Goal: Information Seeking & Learning: Check status

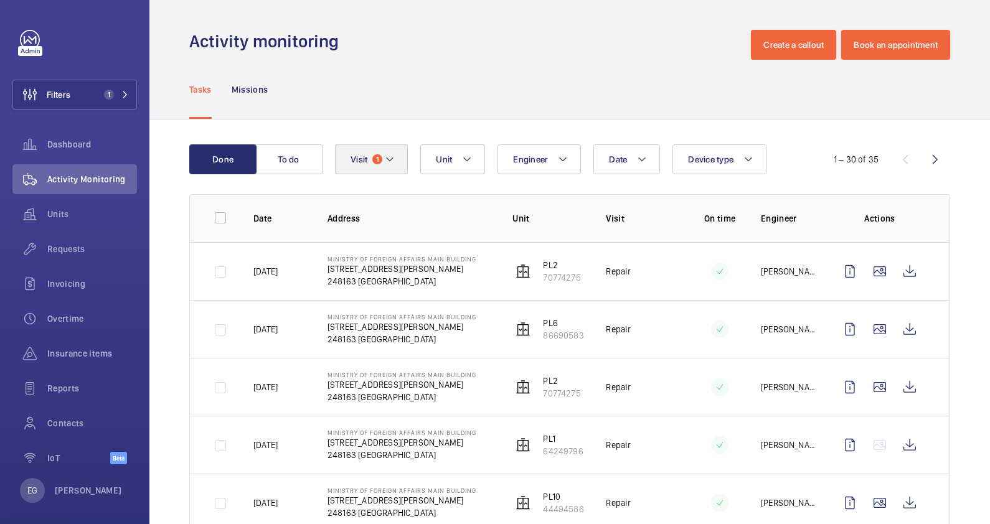
scroll to position [8, 0]
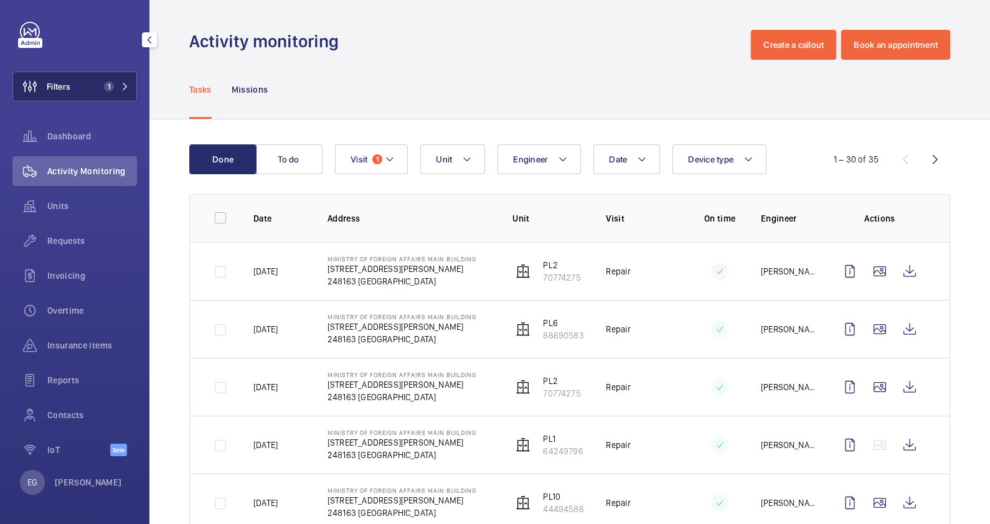
drag, startPoint x: 110, startPoint y: 83, endPoint x: 123, endPoint y: 84, distance: 13.1
click at [110, 82] on span "1" at bounding box center [114, 87] width 30 height 10
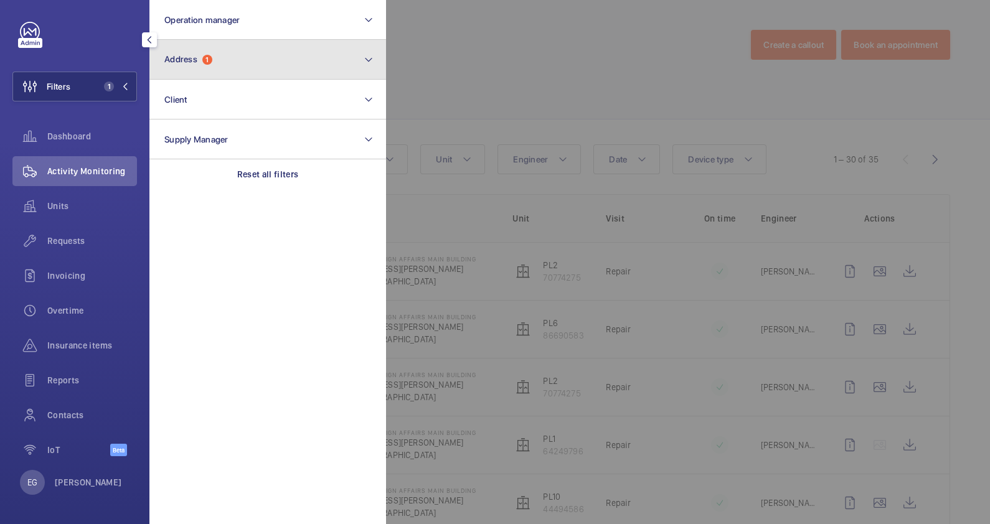
click at [245, 59] on button "Address 1" at bounding box center [267, 60] width 237 height 40
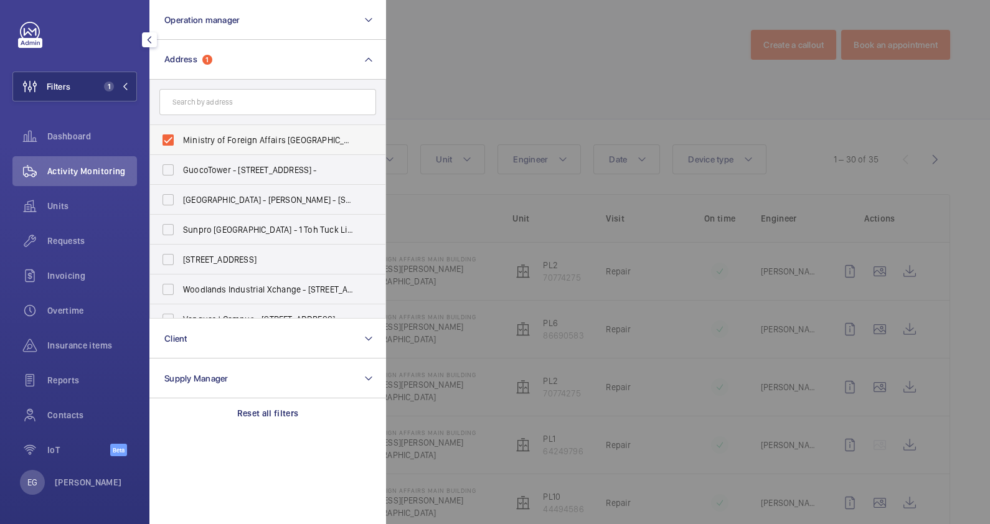
click at [249, 137] on span "Ministry of Foreign Affairs [GEOGRAPHIC_DATA] - [STREET_ADDRESS][PERSON_NAME]" at bounding box center [268, 140] width 171 height 12
click at [181, 137] on input "Ministry of Foreign Affairs [GEOGRAPHIC_DATA] - [STREET_ADDRESS][PERSON_NAME]" at bounding box center [168, 140] width 25 height 25
checkbox input "false"
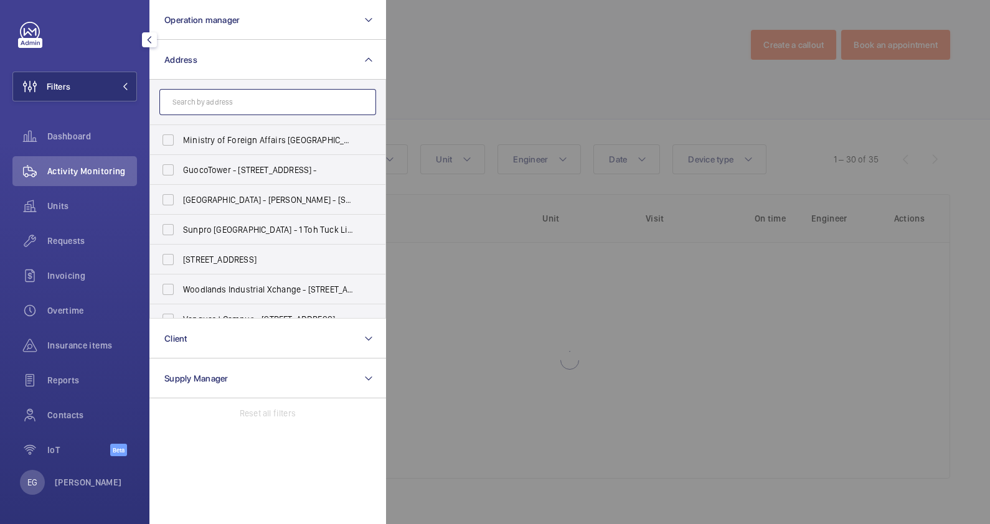
click at [255, 96] on input "text" at bounding box center [267, 102] width 217 height 26
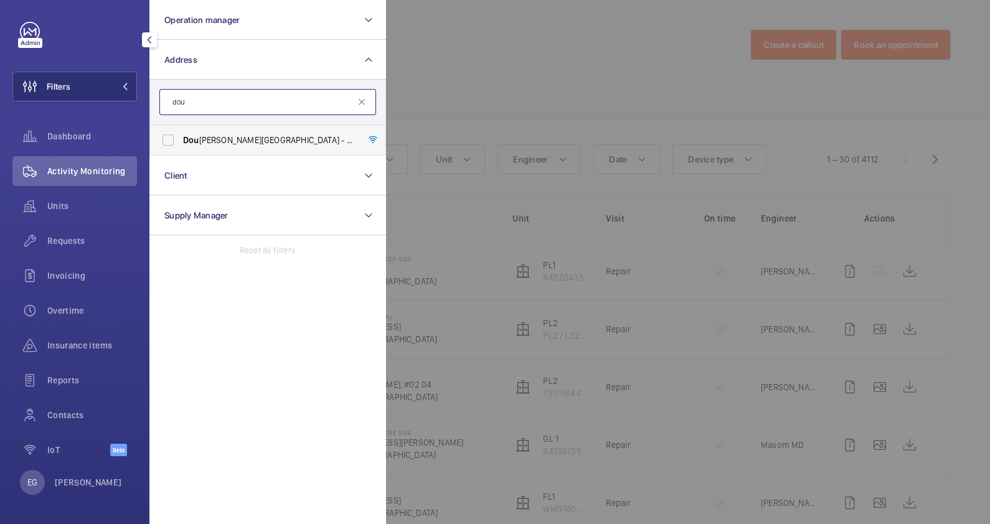
type input "dou"
click at [258, 135] on span "[GEOGRAPHIC_DATA][PERSON_NAME] - [STREET_ADDRESS]" at bounding box center [268, 140] width 171 height 12
click at [181, 135] on input "[GEOGRAPHIC_DATA][PERSON_NAME] - [STREET_ADDRESS]" at bounding box center [168, 140] width 25 height 25
checkbox input "true"
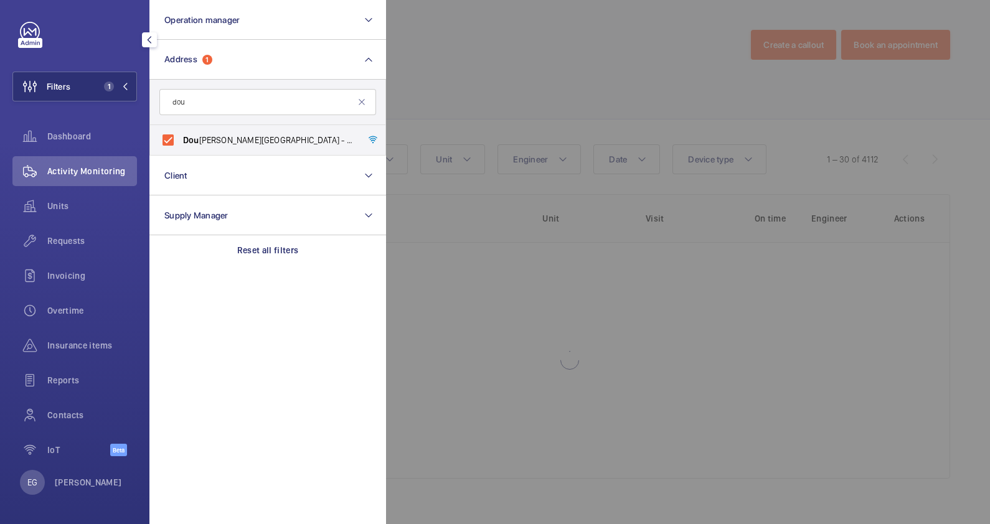
click at [517, 72] on div at bounding box center [881, 262] width 990 height 524
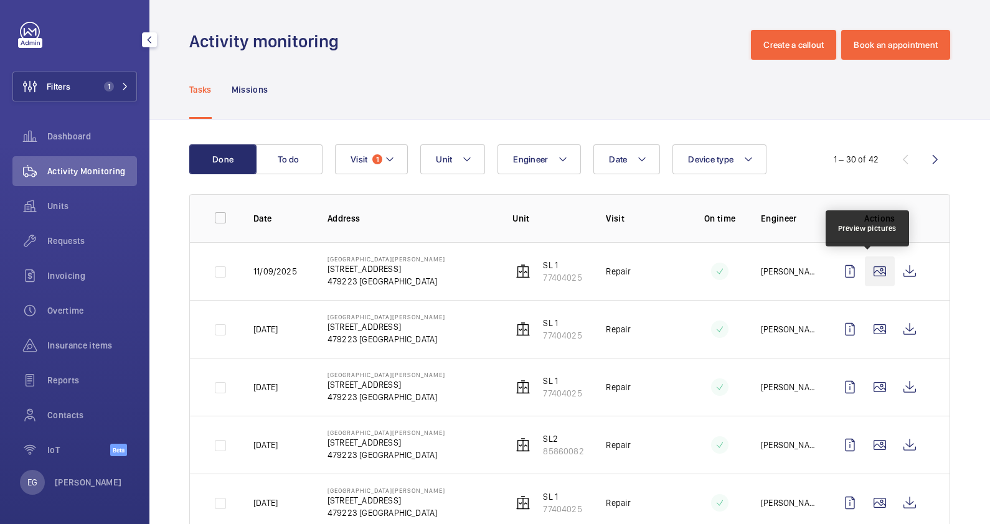
click at [865, 268] on wm-front-icon-button at bounding box center [880, 271] width 30 height 30
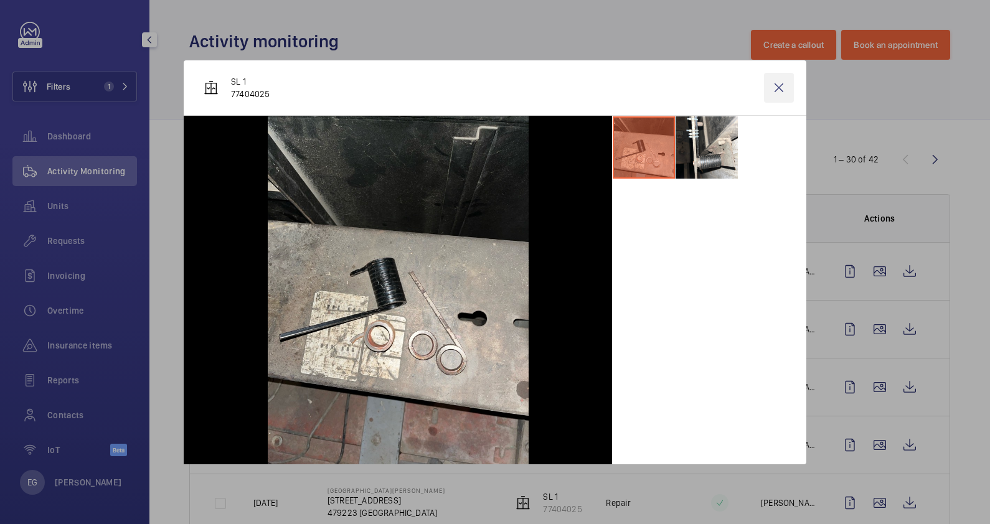
click at [779, 93] on wm-front-icon-button at bounding box center [779, 88] width 30 height 30
click at [874, 333] on wm-front-icon-button at bounding box center [880, 329] width 30 height 30
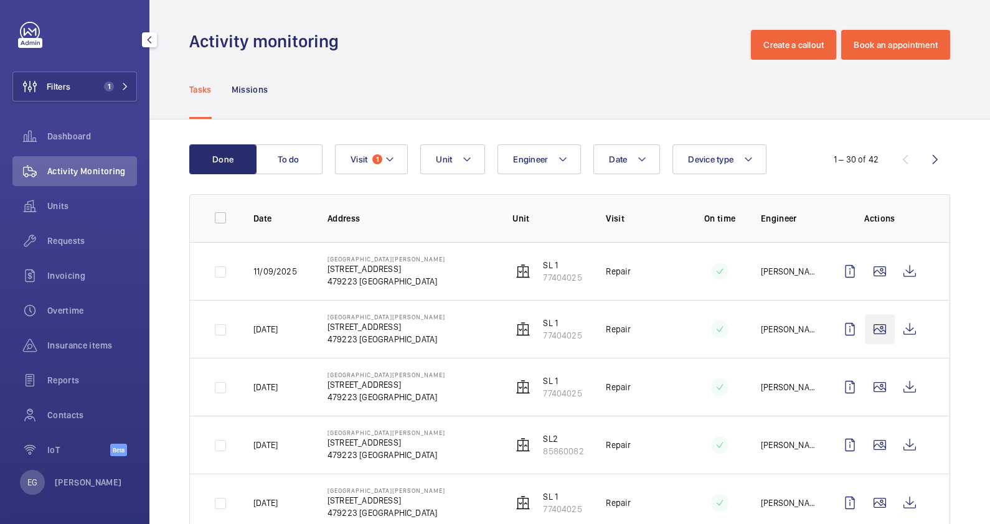
click at [866, 330] on wm-front-icon-button at bounding box center [880, 329] width 30 height 30
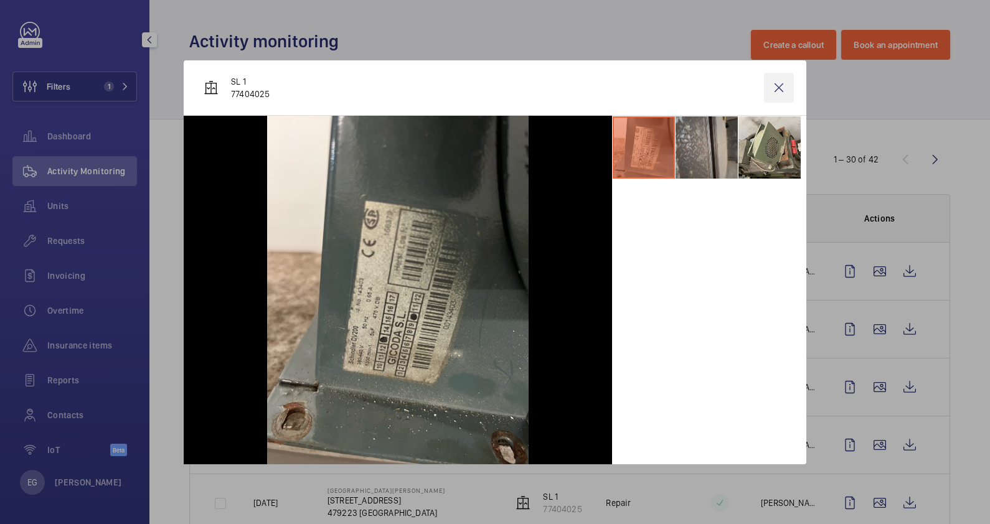
click at [777, 81] on wm-front-icon-button at bounding box center [779, 88] width 30 height 30
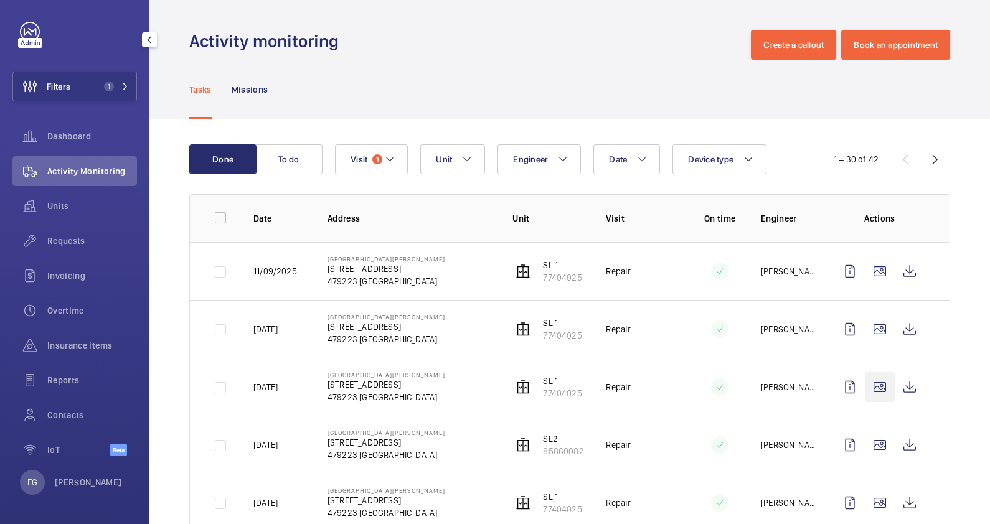
click at [869, 387] on wm-front-icon-button at bounding box center [880, 387] width 30 height 30
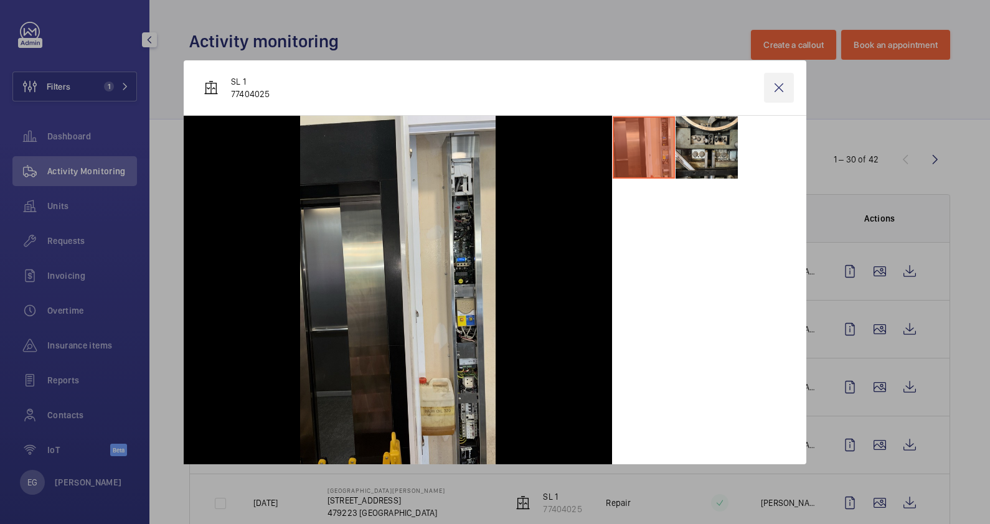
click at [772, 87] on wm-front-icon-button at bounding box center [779, 88] width 30 height 30
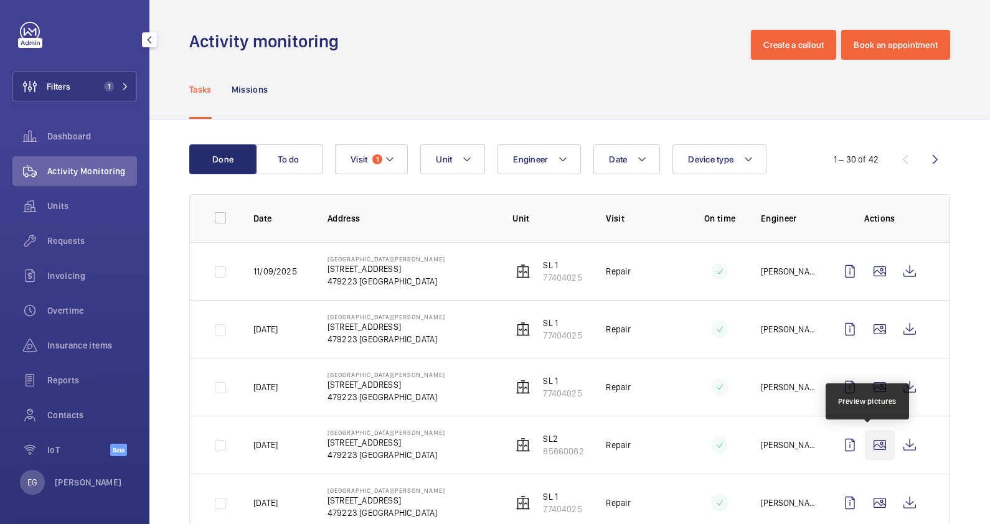
click at [870, 438] on wm-front-icon-button at bounding box center [880, 445] width 30 height 30
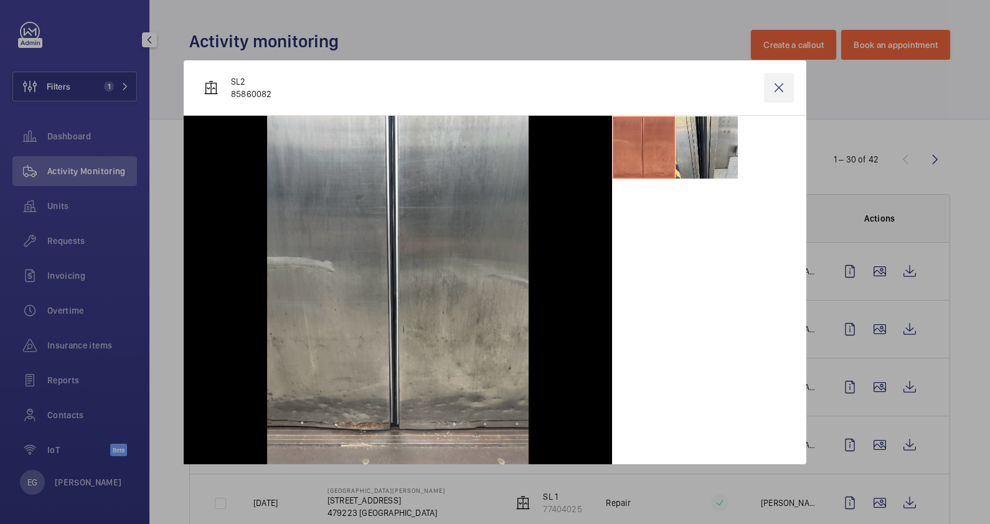
click at [784, 82] on wm-front-icon-button at bounding box center [779, 88] width 30 height 30
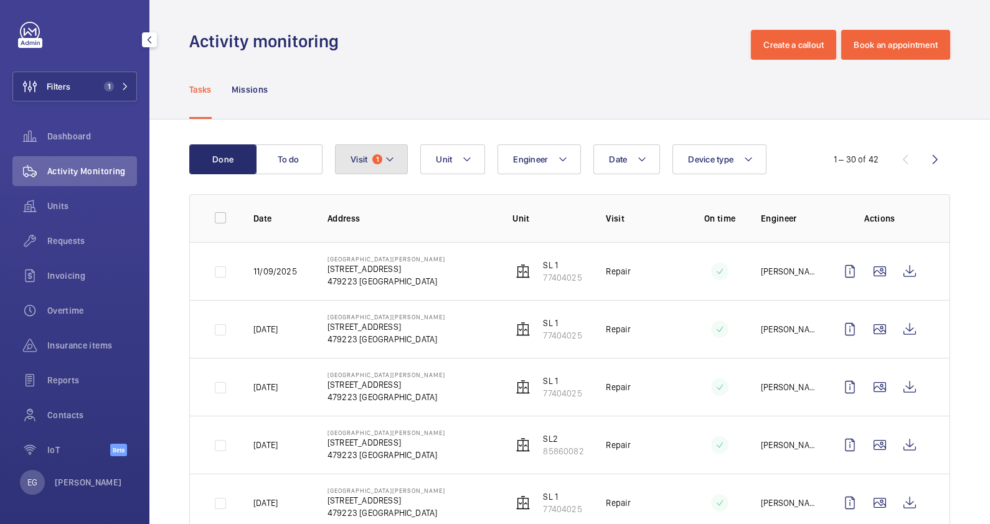
click at [389, 159] on mat-icon at bounding box center [390, 159] width 10 height 15
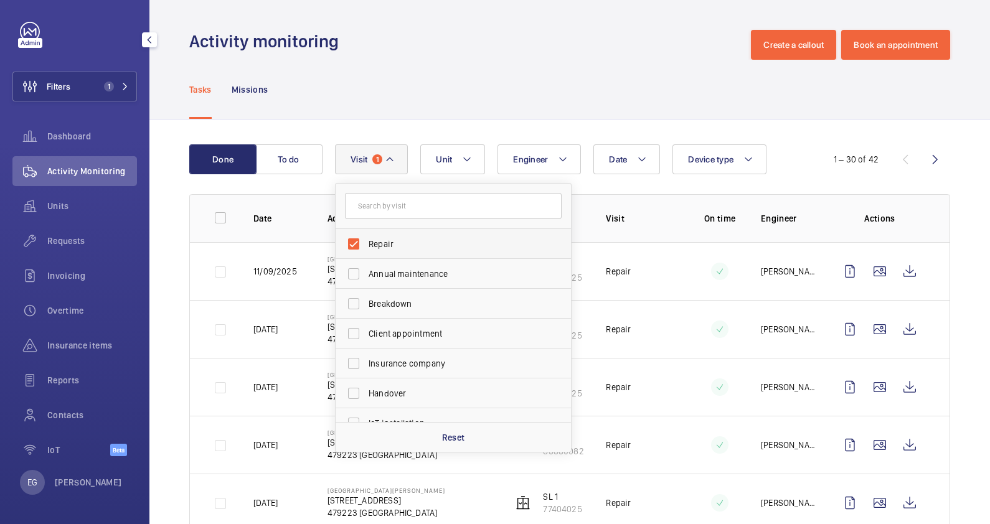
click at [380, 238] on span "Repair" at bounding box center [454, 244] width 171 height 12
click at [366, 237] on input "Repair" at bounding box center [353, 244] width 25 height 25
checkbox input "false"
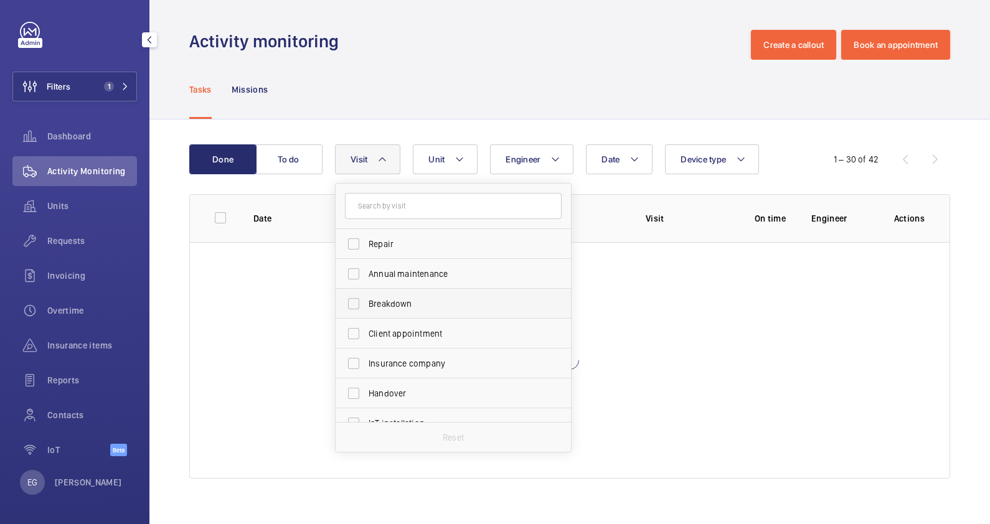
click at [396, 307] on span "Breakdown" at bounding box center [454, 304] width 171 height 12
click at [366, 307] on input "Breakdown" at bounding box center [353, 303] width 25 height 25
checkbox input "true"
click at [464, 82] on div "Tasks Missions" at bounding box center [569, 89] width 761 height 59
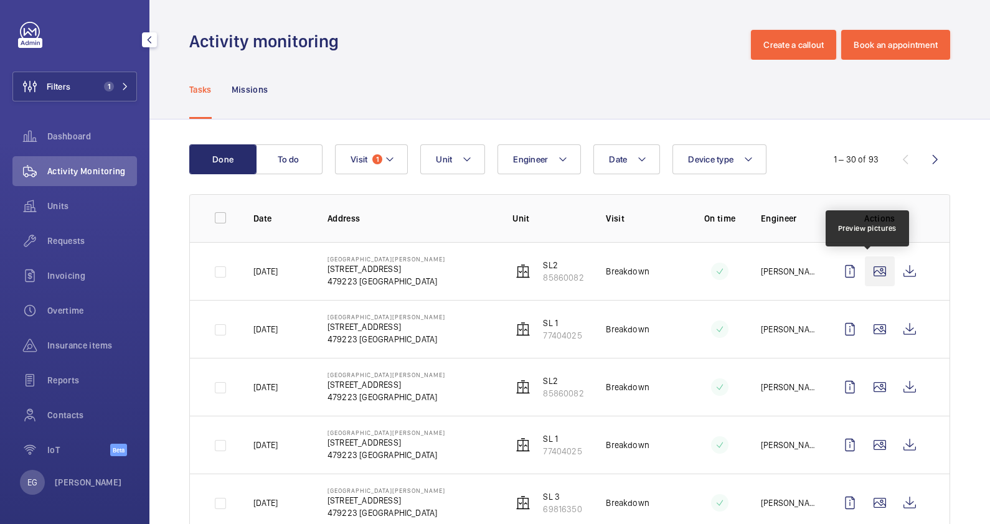
click at [875, 272] on wm-front-icon-button at bounding box center [880, 271] width 30 height 30
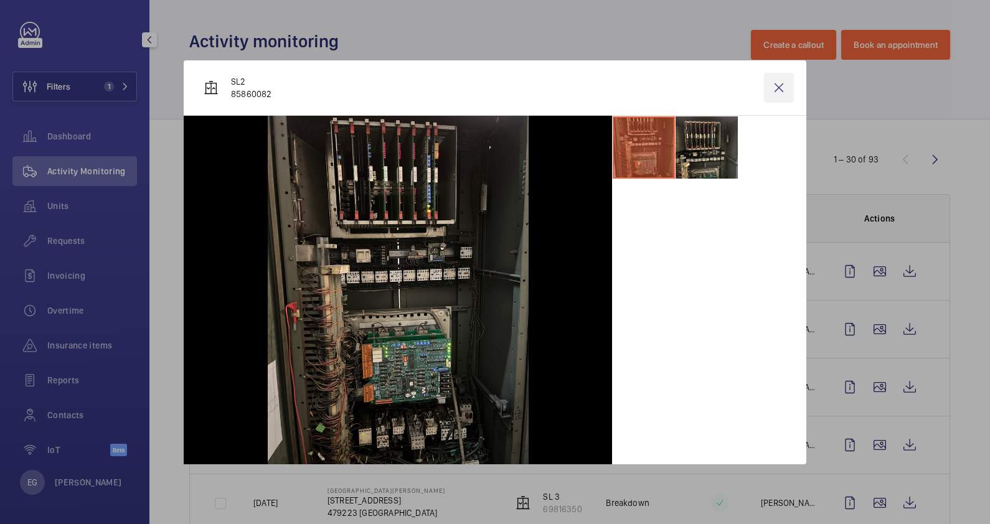
click at [780, 89] on wm-front-icon-button at bounding box center [779, 88] width 30 height 30
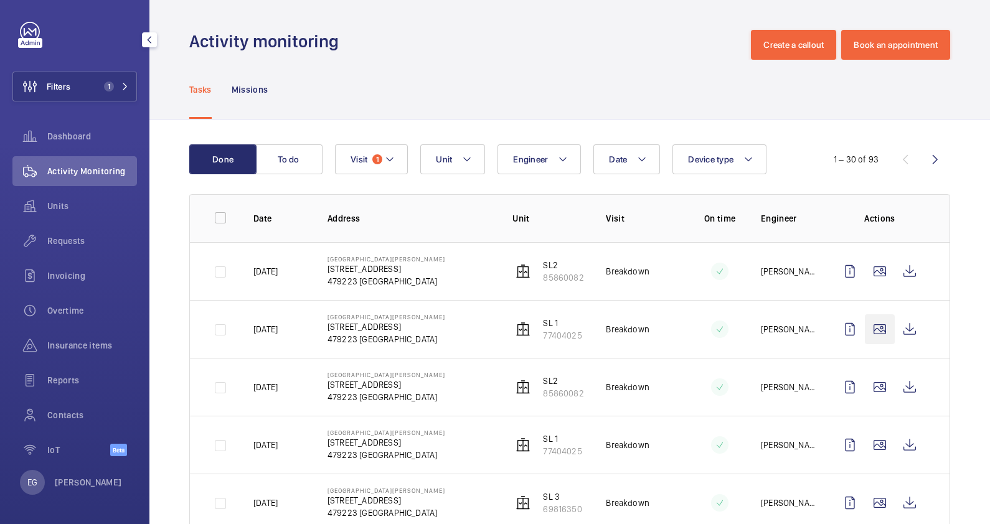
click at [867, 325] on wm-front-icon-button at bounding box center [880, 329] width 30 height 30
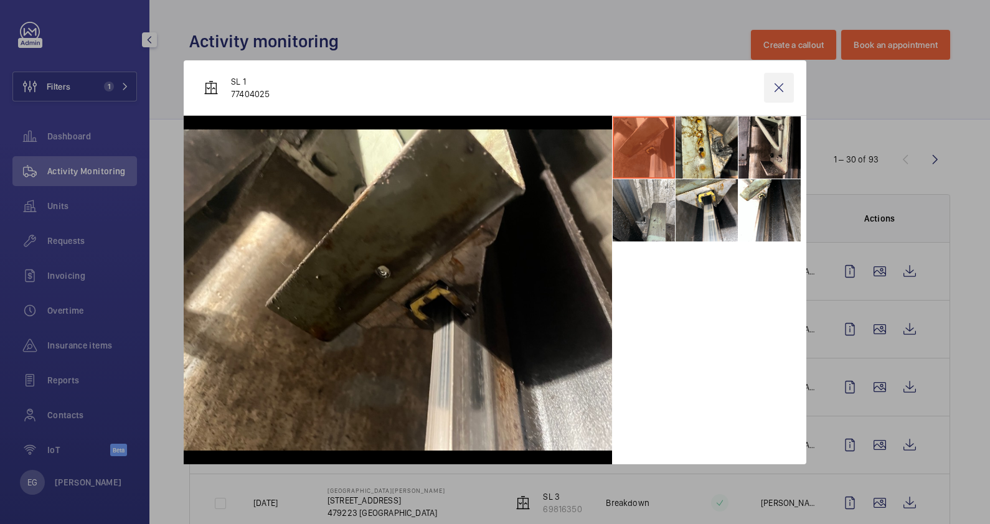
click at [773, 91] on wm-front-icon-button at bounding box center [779, 88] width 30 height 30
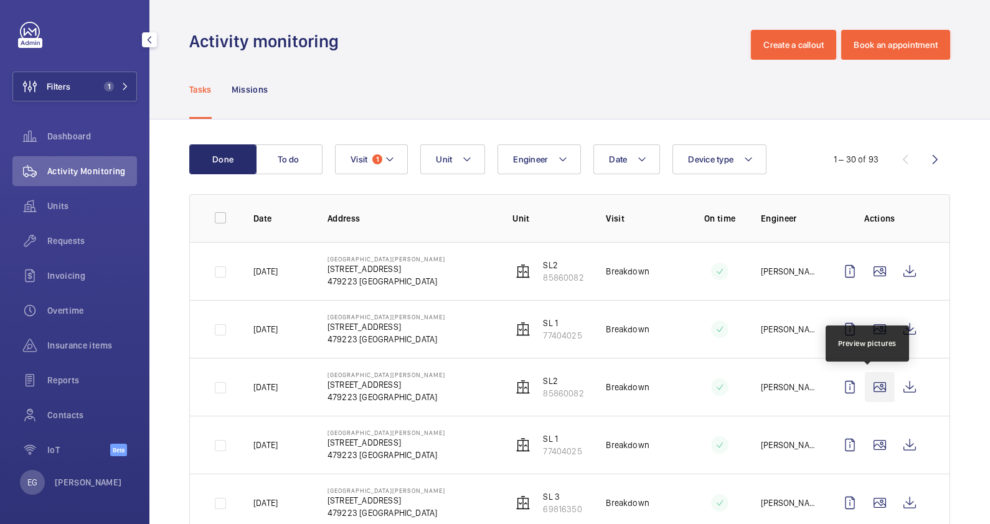
click at [868, 389] on wm-front-icon-button at bounding box center [880, 387] width 30 height 30
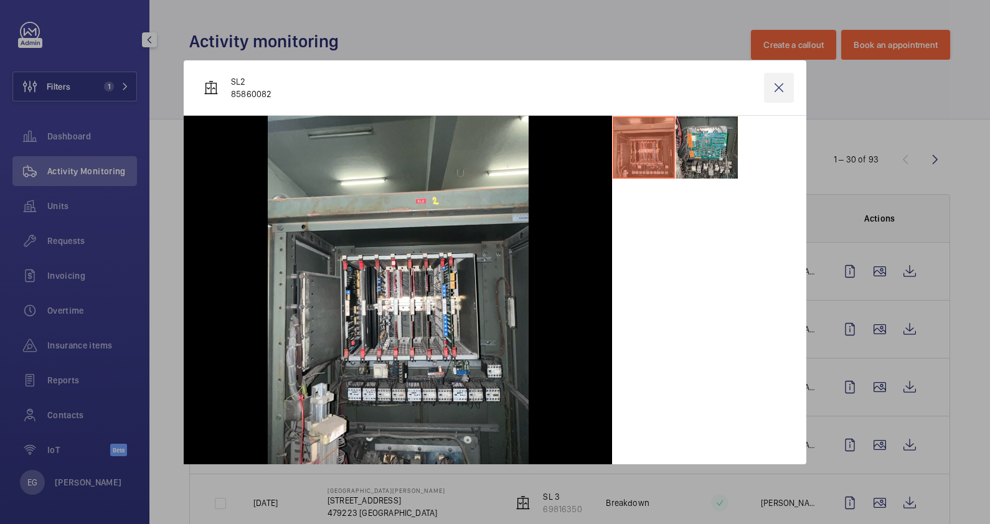
click at [783, 87] on wm-front-icon-button at bounding box center [779, 88] width 30 height 30
click at [871, 446] on wm-front-icon-button at bounding box center [880, 445] width 30 height 30
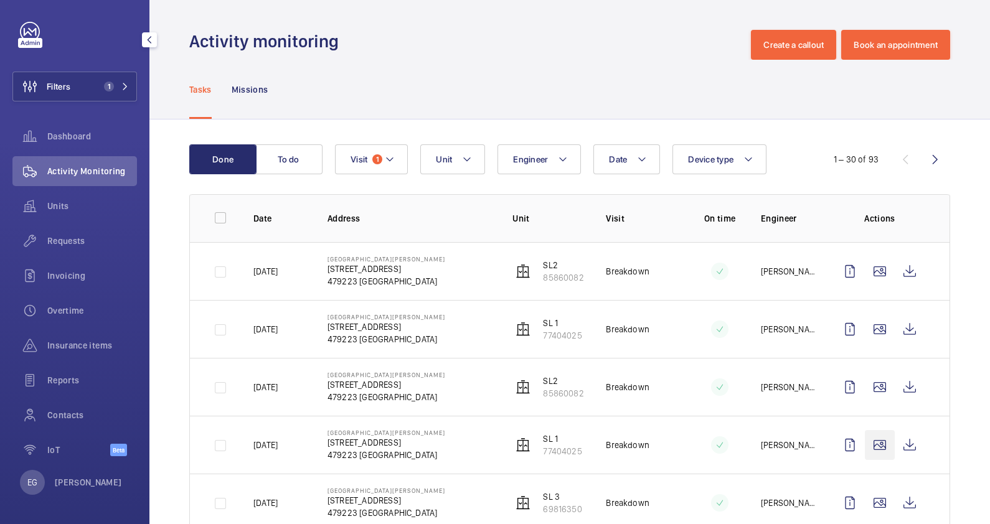
click at [871, 443] on wm-front-icon-button at bounding box center [880, 445] width 30 height 30
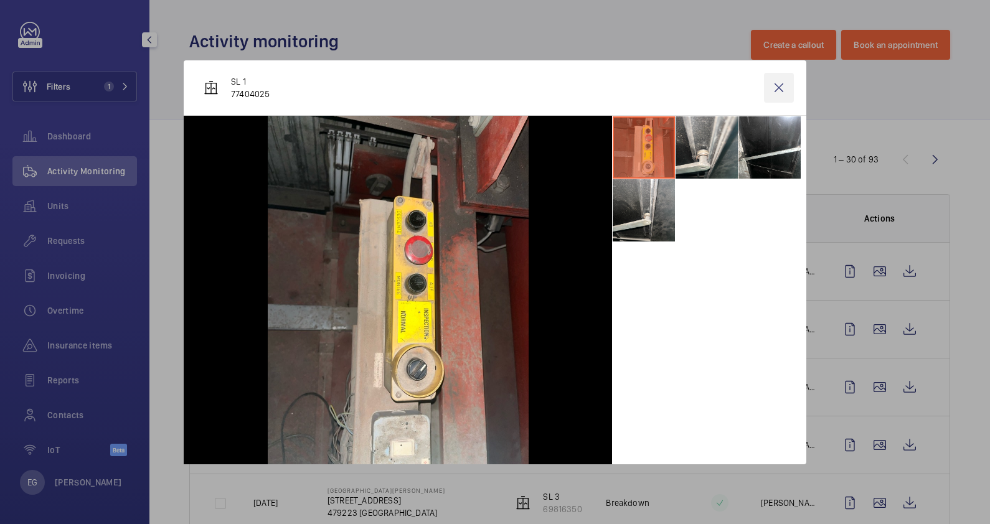
click at [781, 88] on wm-front-icon-button at bounding box center [779, 88] width 30 height 30
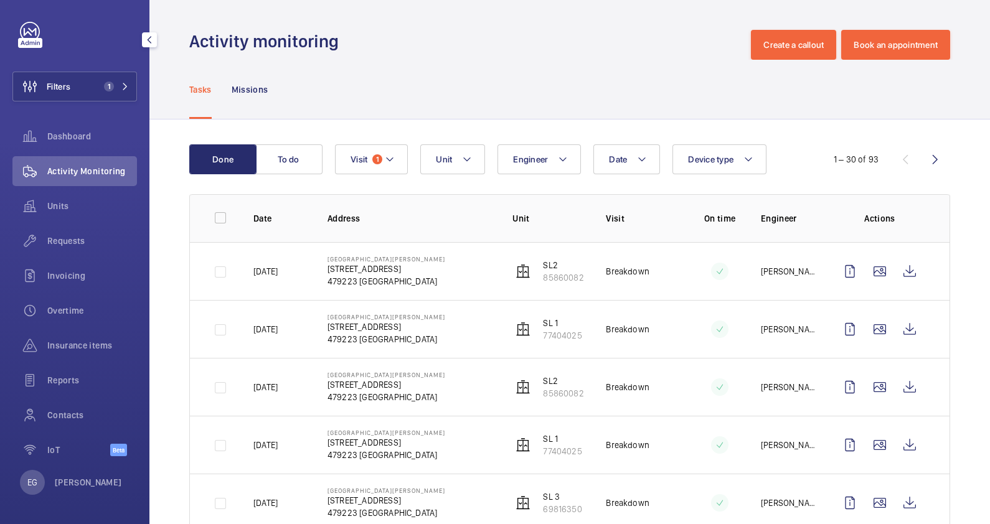
scroll to position [155, 0]
